Goal: Obtain resource: Obtain resource

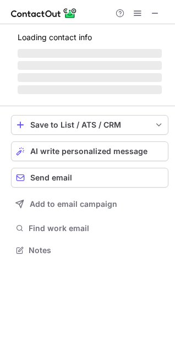
scroll to position [267, 175]
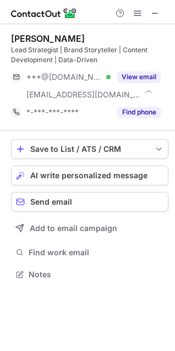
click at [125, 78] on button "View email" at bounding box center [138, 77] width 43 height 11
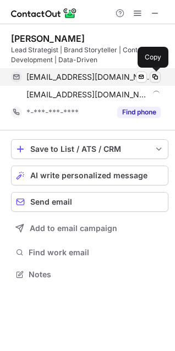
click at [158, 75] on span at bounding box center [155, 77] width 9 height 9
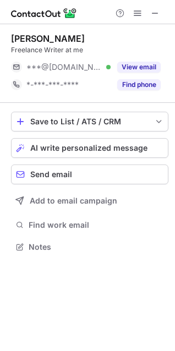
scroll to position [240, 175]
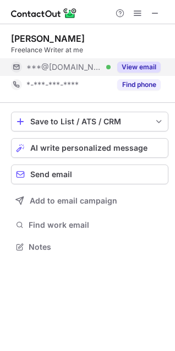
click at [133, 68] on button "View email" at bounding box center [138, 67] width 43 height 11
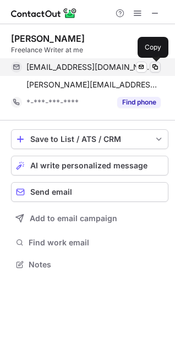
click at [155, 64] on span at bounding box center [155, 67] width 9 height 9
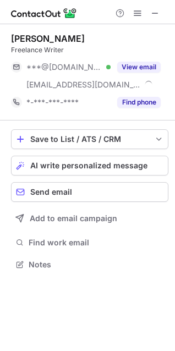
scroll to position [257, 175]
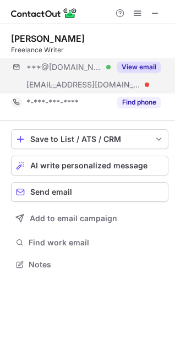
click at [118, 79] on div "***@[DOMAIN_NAME] Verified [EMAIL_ADDRESS][DOMAIN_NAME] View email" at bounding box center [89, 75] width 157 height 35
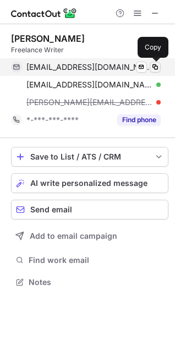
click at [154, 67] on span at bounding box center [155, 67] width 9 height 9
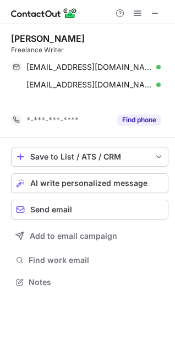
scroll to position [257, 175]
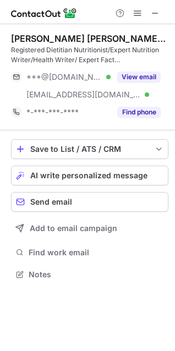
scroll to position [267, 175]
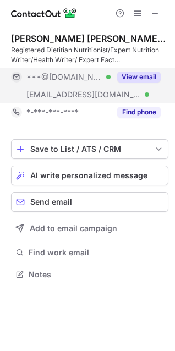
click at [83, 84] on div "***@gmail.com Verified" at bounding box center [61, 77] width 100 height 18
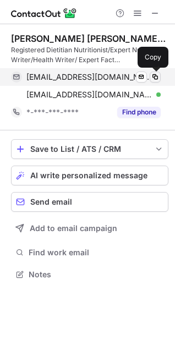
click at [155, 75] on span at bounding box center [155, 77] width 9 height 9
click at [153, 78] on span at bounding box center [155, 77] width 9 height 9
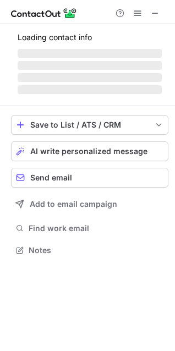
scroll to position [240, 175]
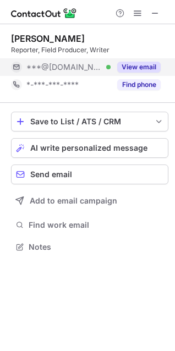
click at [52, 68] on span "***@[DOMAIN_NAME]" at bounding box center [64, 67] width 76 height 10
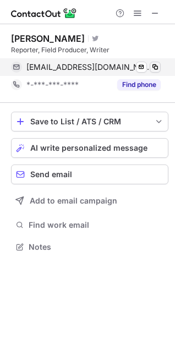
click at [153, 63] on span at bounding box center [155, 67] width 9 height 9
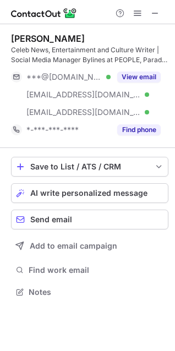
scroll to position [285, 175]
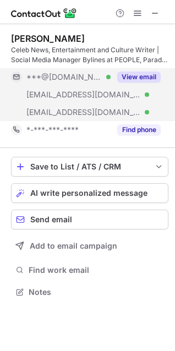
click at [91, 88] on div "[EMAIL_ADDRESS][DOMAIN_NAME] Verified" at bounding box center [61, 95] width 100 height 18
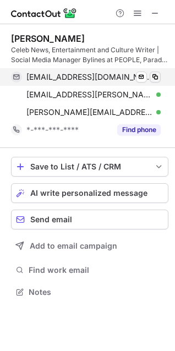
click at [154, 75] on span at bounding box center [155, 77] width 9 height 9
